Goal: Navigation & Orientation: Go to known website

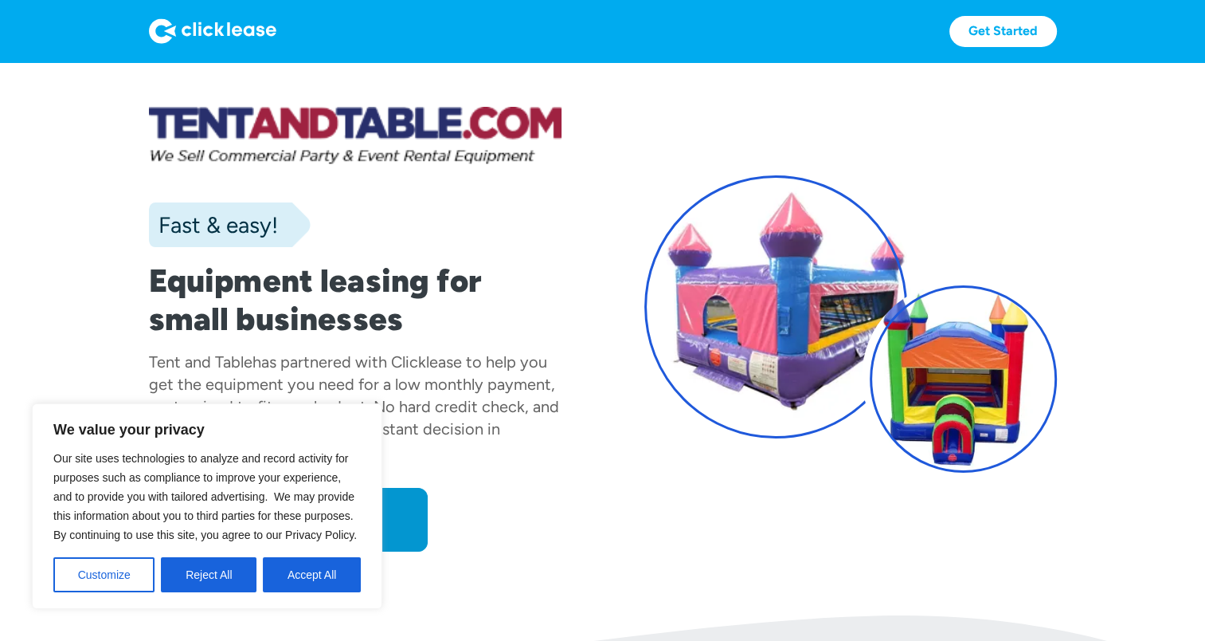
click at [221, 33] on img at bounding box center [212, 30] width 127 height 25
click at [328, 567] on button "Accept All" at bounding box center [312, 574] width 98 height 35
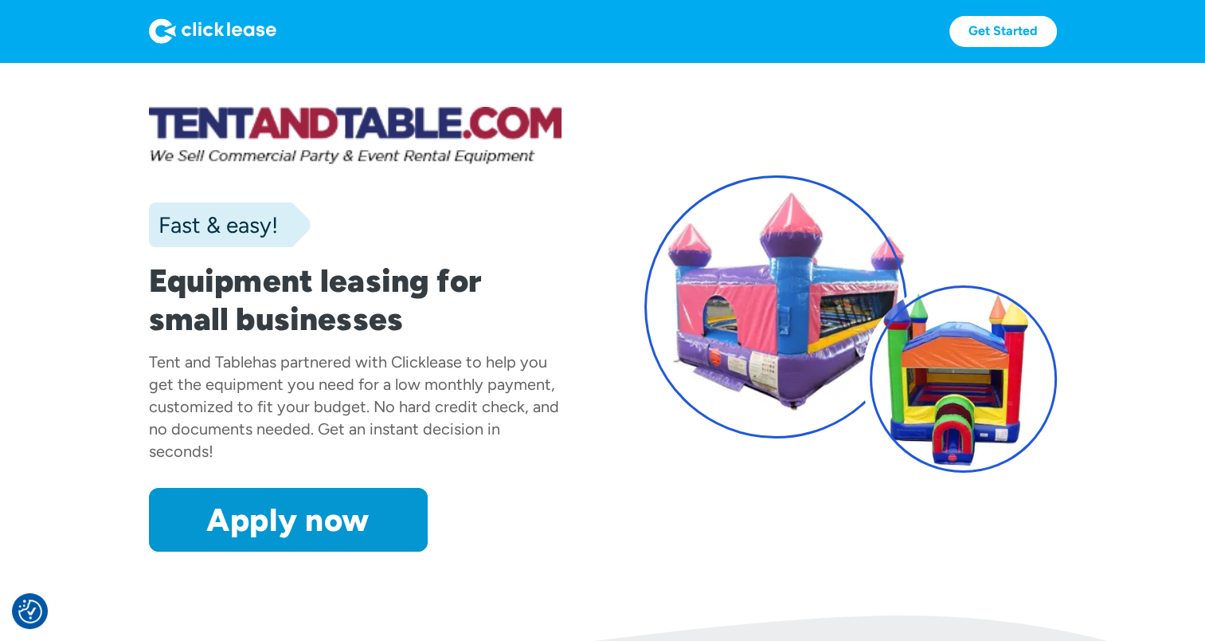
click at [206, 32] on img at bounding box center [212, 30] width 127 height 25
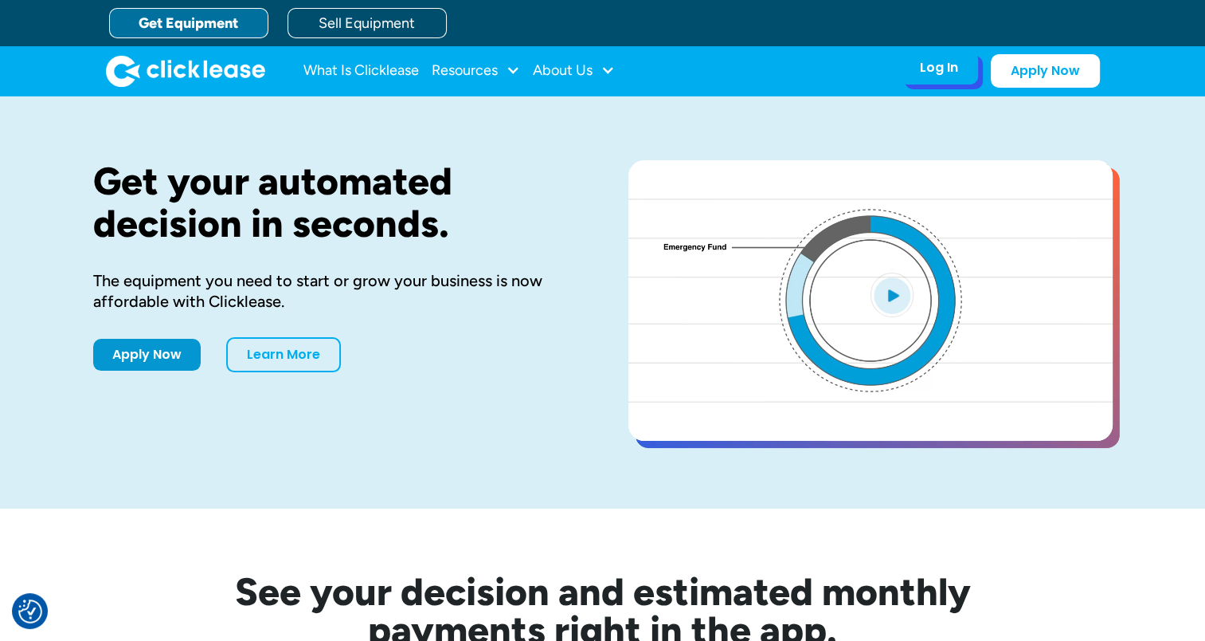
click at [954, 76] on div "Log In Account login I use Clicklease to get my equipment Partner Portal I offe…" at bounding box center [939, 67] width 78 height 33
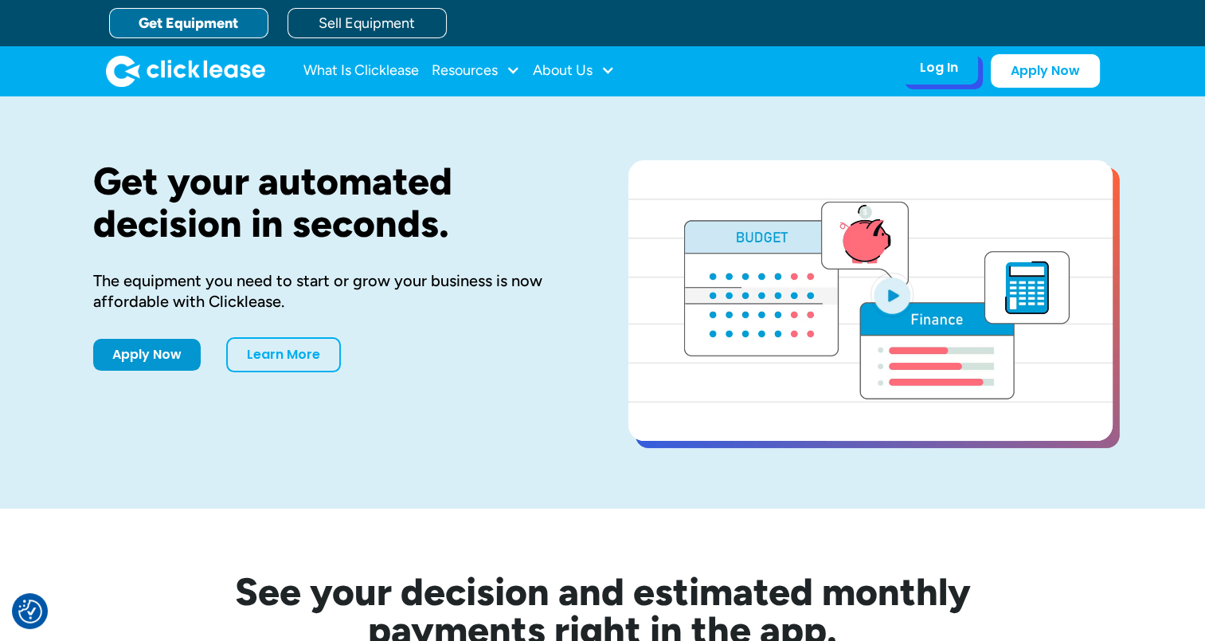
click at [940, 76] on div "Log In" at bounding box center [939, 68] width 38 height 16
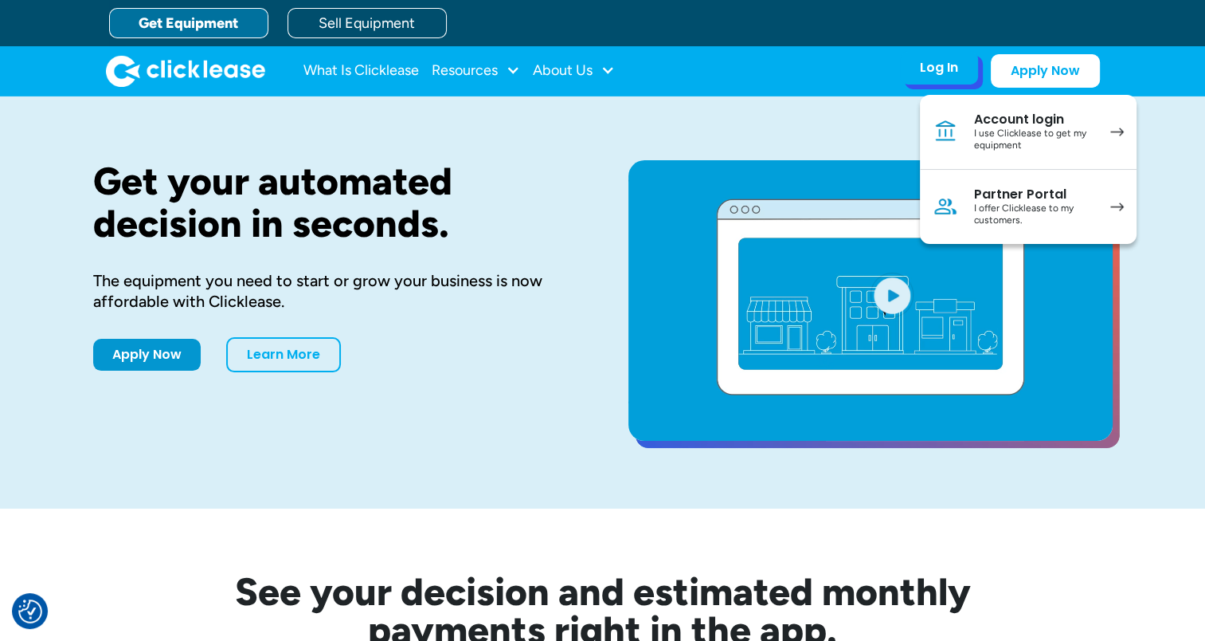
click at [1021, 212] on div "I offer Clicklease to my customers." at bounding box center [1034, 214] width 120 height 25
